Goal: Browse casually

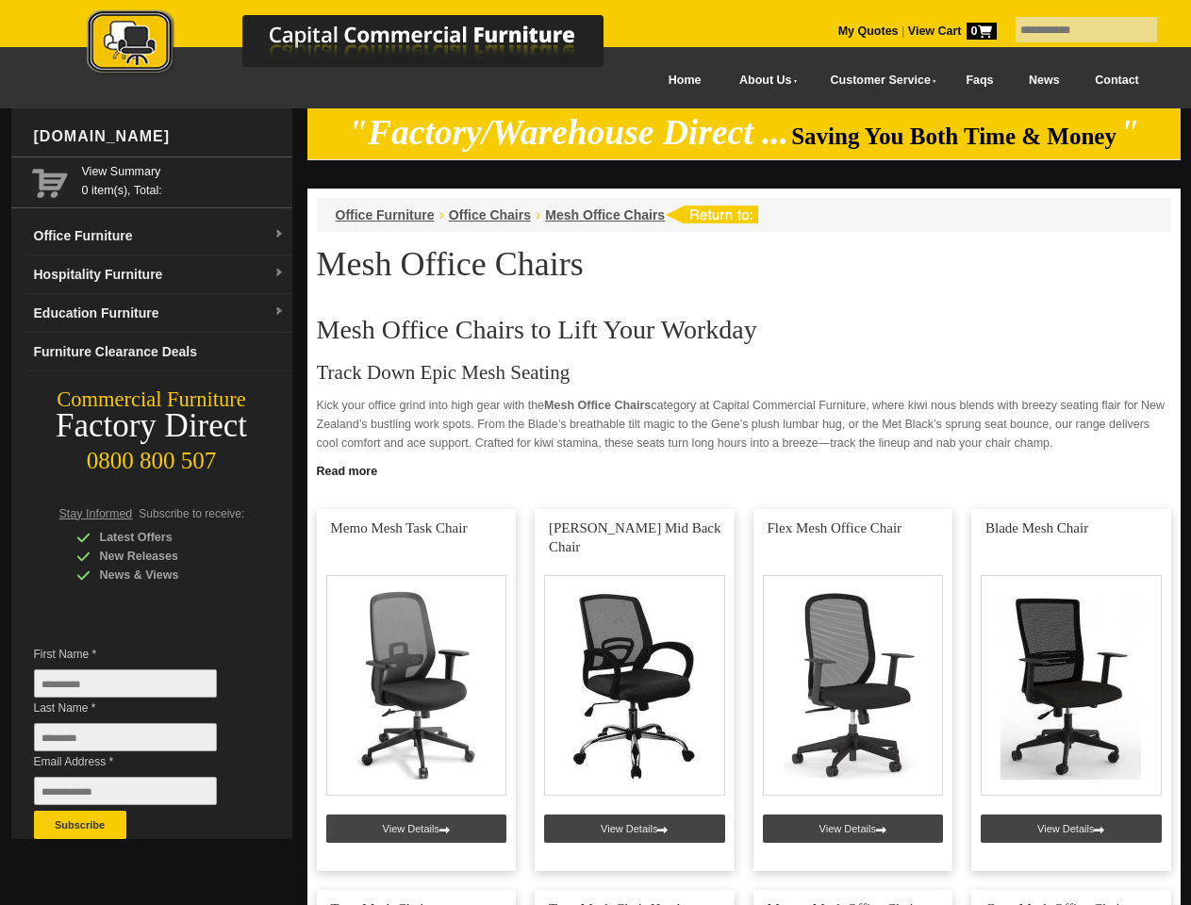
click at [1074, 30] on input "text" at bounding box center [1086, 29] width 141 height 25
click at [140, 742] on input "Last Name *" at bounding box center [125, 737] width 183 height 28
click at [80, 825] on button "Subscribe" at bounding box center [80, 825] width 92 height 28
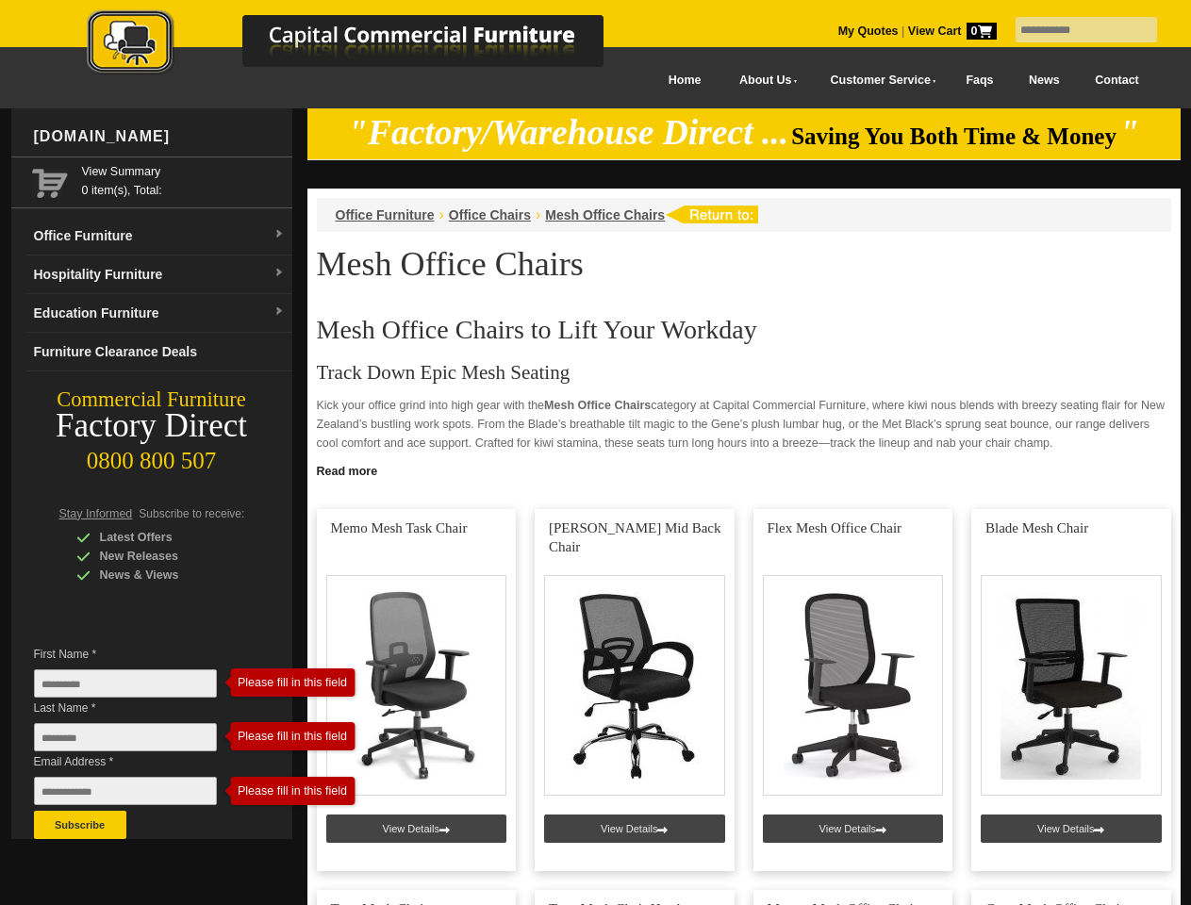
click at [744, 470] on link "Read more" at bounding box center [743, 469] width 873 height 24
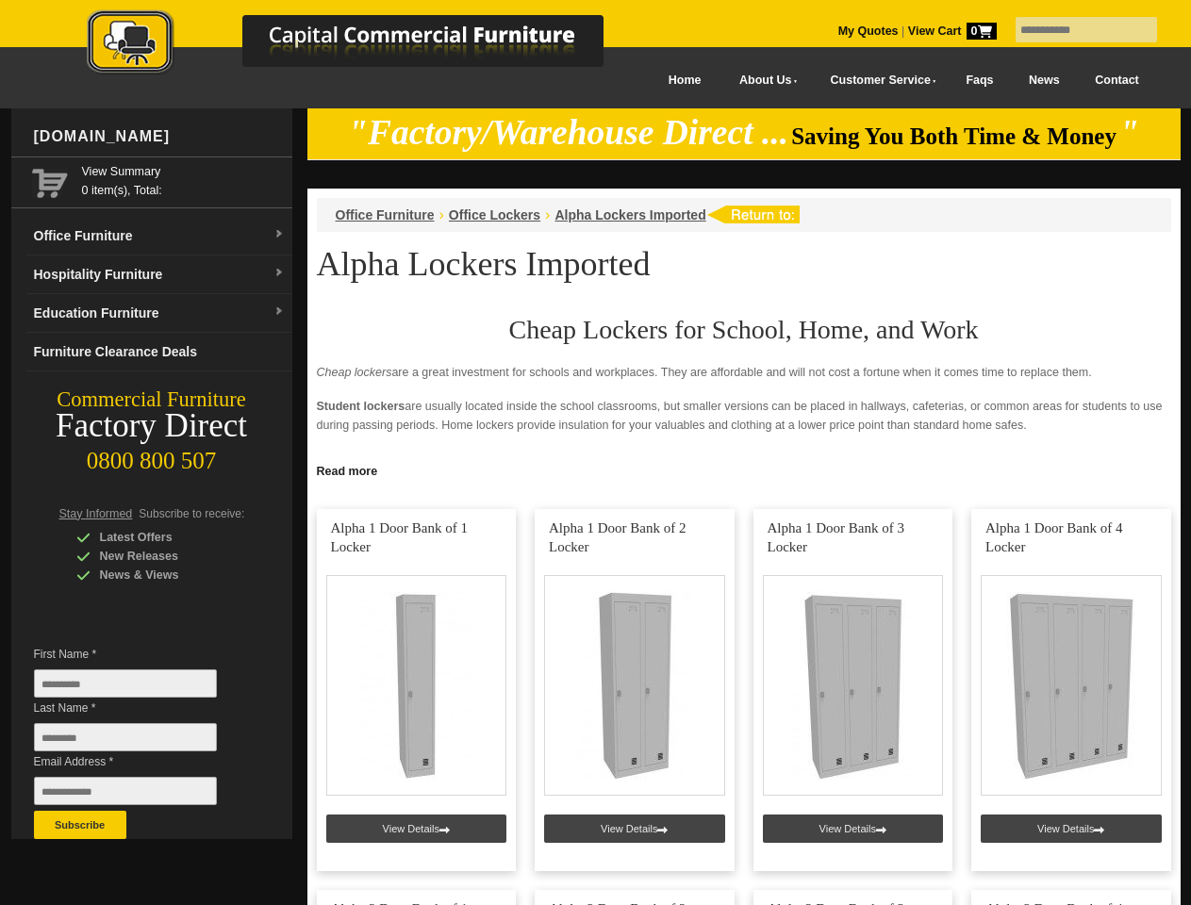
click at [1074, 30] on input "text" at bounding box center [1086, 29] width 141 height 25
click at [140, 742] on input "Last Name *" at bounding box center [125, 737] width 183 height 28
click at [80, 825] on button "Subscribe" at bounding box center [80, 825] width 92 height 28
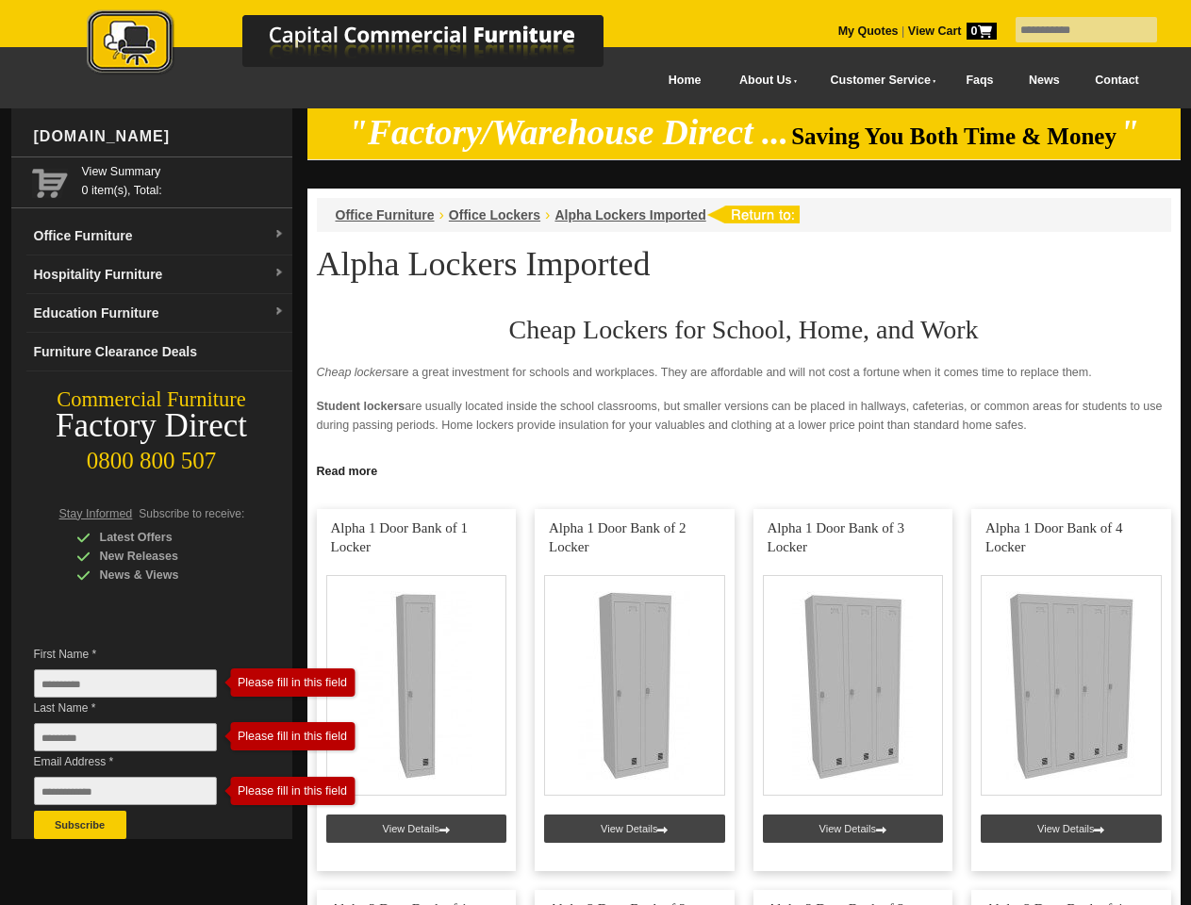
click at [744, 470] on link "Read more" at bounding box center [743, 469] width 873 height 24
